Goal: Task Accomplishment & Management: Use online tool/utility

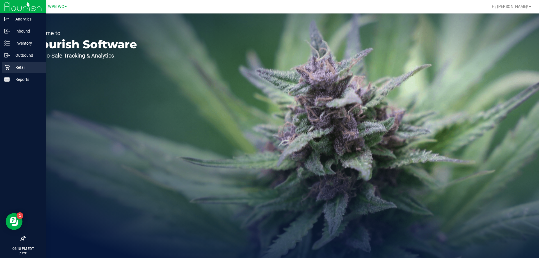
click at [21, 66] on p "Retail" at bounding box center [27, 67] width 34 height 7
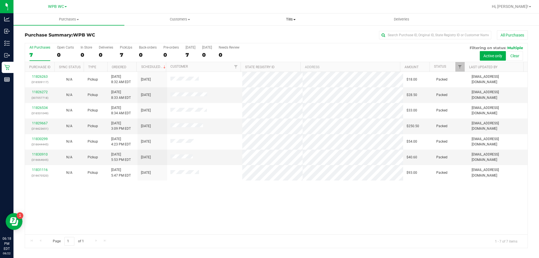
click at [302, 18] on span "Tills" at bounding box center [290, 19] width 110 height 5
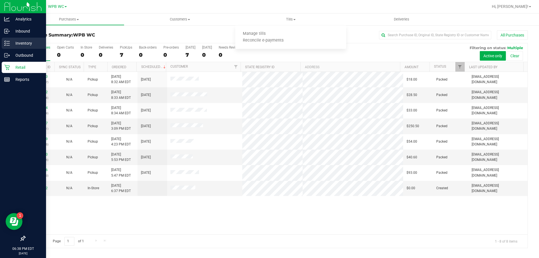
click at [21, 46] on p "Inventory" at bounding box center [27, 43] width 34 height 7
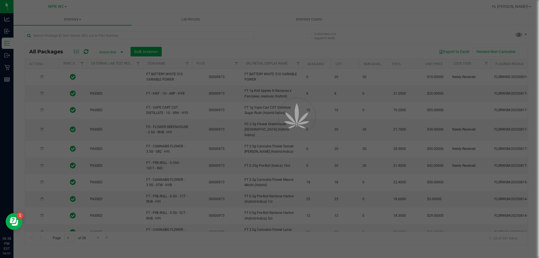
click at [64, 38] on div at bounding box center [269, 129] width 539 height 258
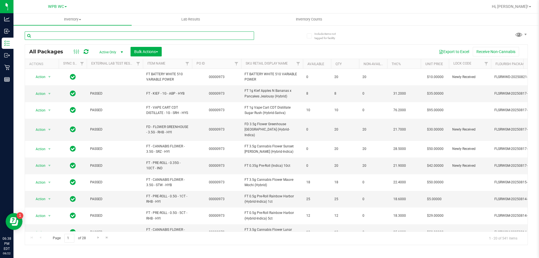
click at [65, 36] on input "text" at bounding box center [139, 35] width 229 height 8
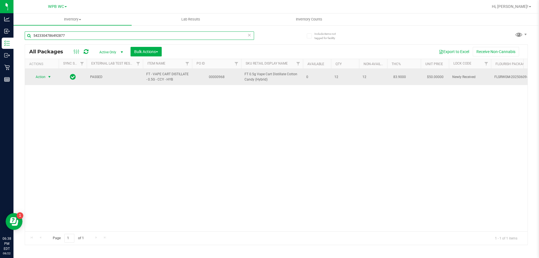
type input "5423304786492877"
click at [49, 78] on span "select" at bounding box center [49, 77] width 4 height 4
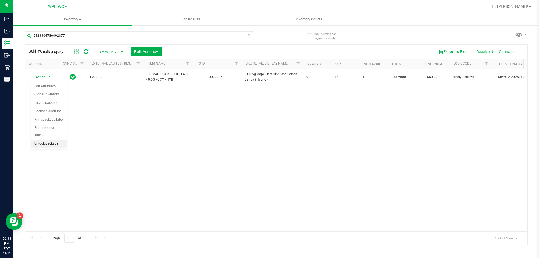
click at [51, 139] on li "Unlock package" at bounding box center [49, 143] width 36 height 8
